Goal: Transaction & Acquisition: Book appointment/travel/reservation

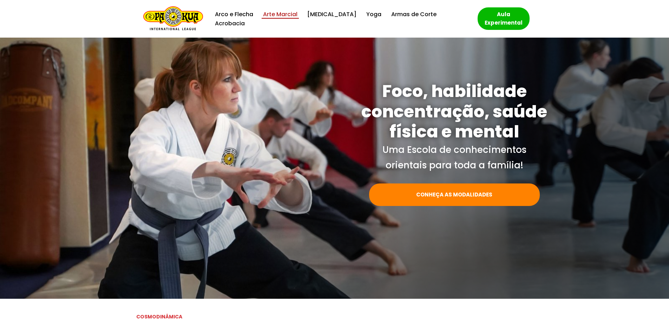
click at [278, 19] on link "Arte Marcial" at bounding box center [280, 13] width 34 height 9
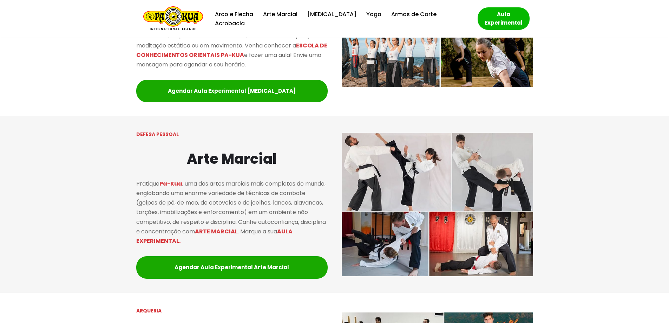
scroll to position [344, 0]
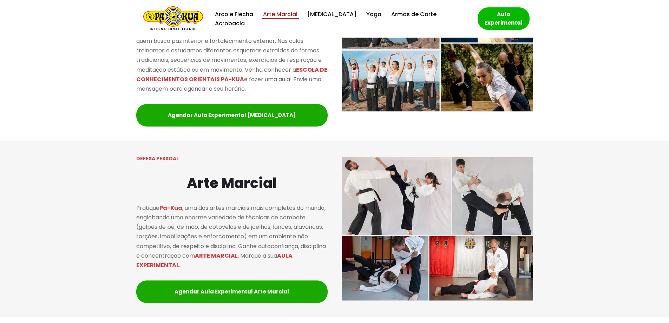
click at [297, 19] on link "Arte Marcial" at bounding box center [280, 13] width 34 height 9
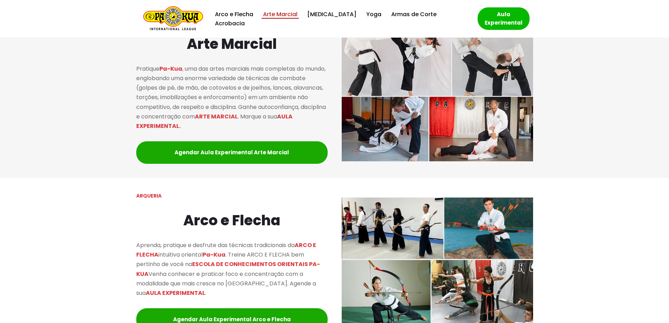
scroll to position [484, 0]
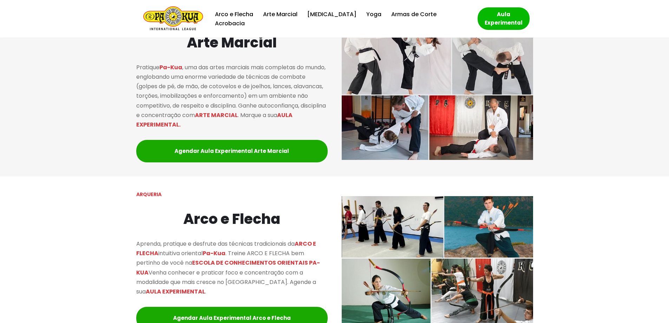
click at [174, 15] on img "Escola de Conhecimentos Orientais Pa-Kua Uma escola para toda família" at bounding box center [173, 18] width 60 height 25
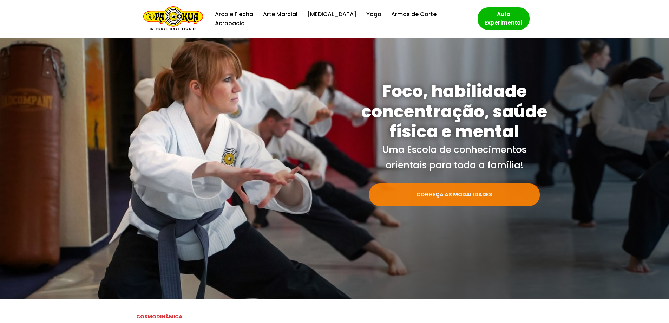
click at [476, 196] on link "CONHEÇA AS MODALIDADES" at bounding box center [454, 194] width 171 height 22
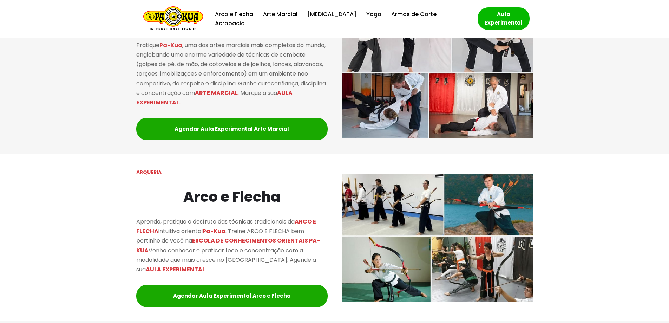
scroll to position [515, 0]
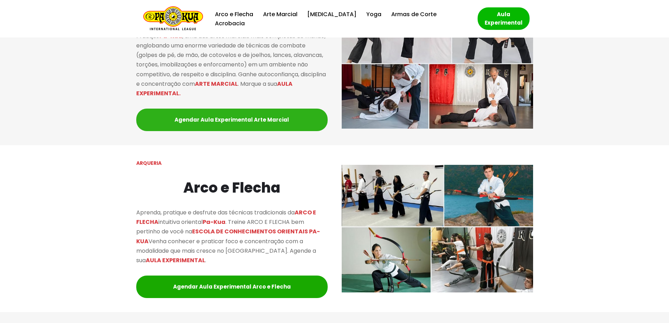
click at [240, 119] on link "Agendar Aula Experimental Arte Marcial" at bounding box center [231, 119] width 191 height 22
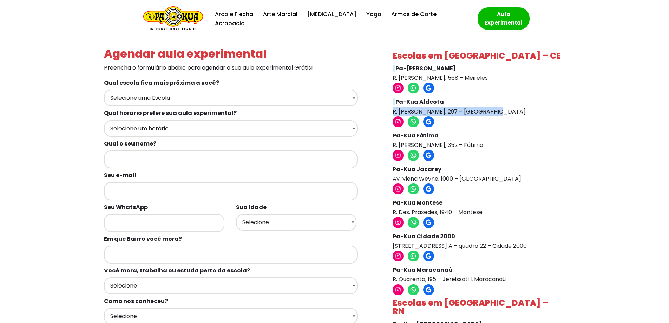
drag, startPoint x: 491, startPoint y: 111, endPoint x: 388, endPoint y: 115, distance: 103.3
click at [388, 115] on div "Escolas em Fortaleza – CE Pa-Kua Meireles R. Ildefonso Albano, 568 – Meireles I…" at bounding box center [476, 233] width 183 height 376
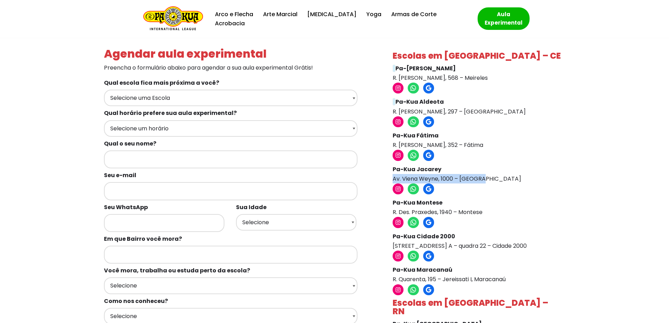
drag, startPoint x: 486, startPoint y: 180, endPoint x: 392, endPoint y: 179, distance: 93.4
click at [392, 179] on div "Escolas em Fortaleza – CE Pa-Kua Meireles R. Ildefonso Albano, 568 – Meireles I…" at bounding box center [476, 233] width 183 height 376
copy p "Av. Viena Weyne, 1000 – Cambeba"
